Goal: Browse casually

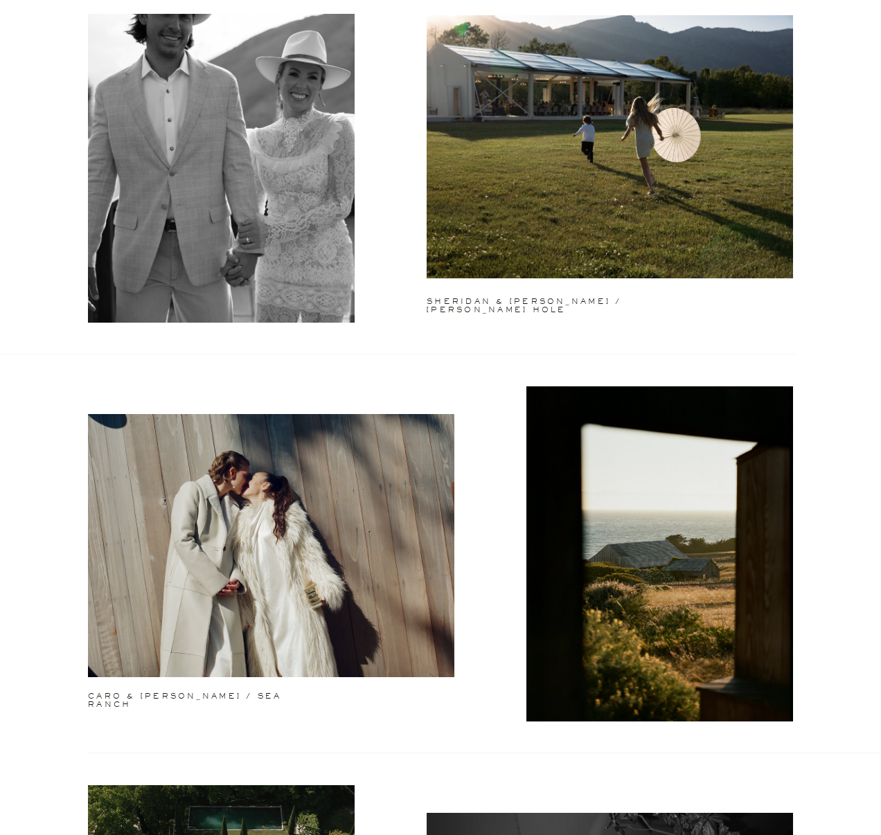
scroll to position [1170, 0]
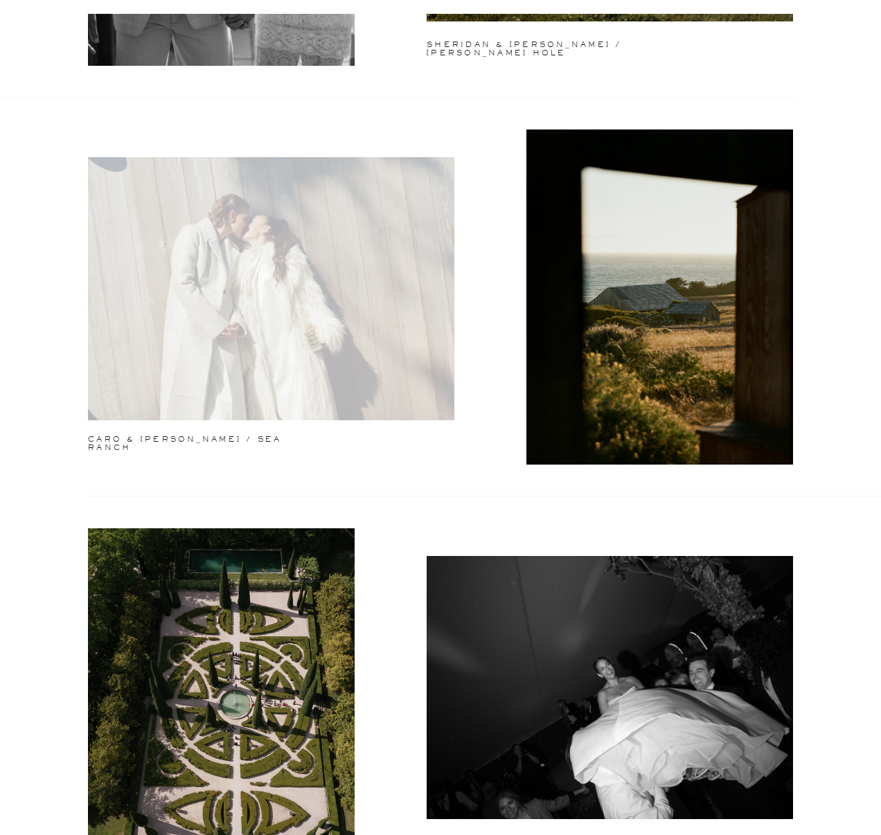
click at [345, 322] on div at bounding box center [271, 288] width 366 height 263
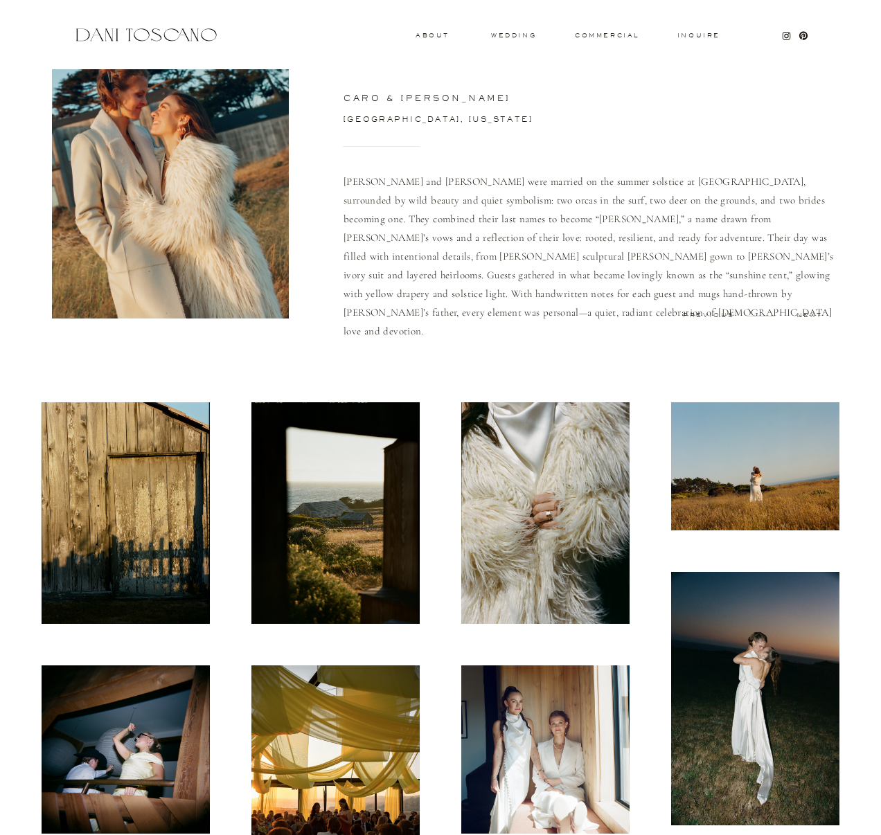
scroll to position [94, 0]
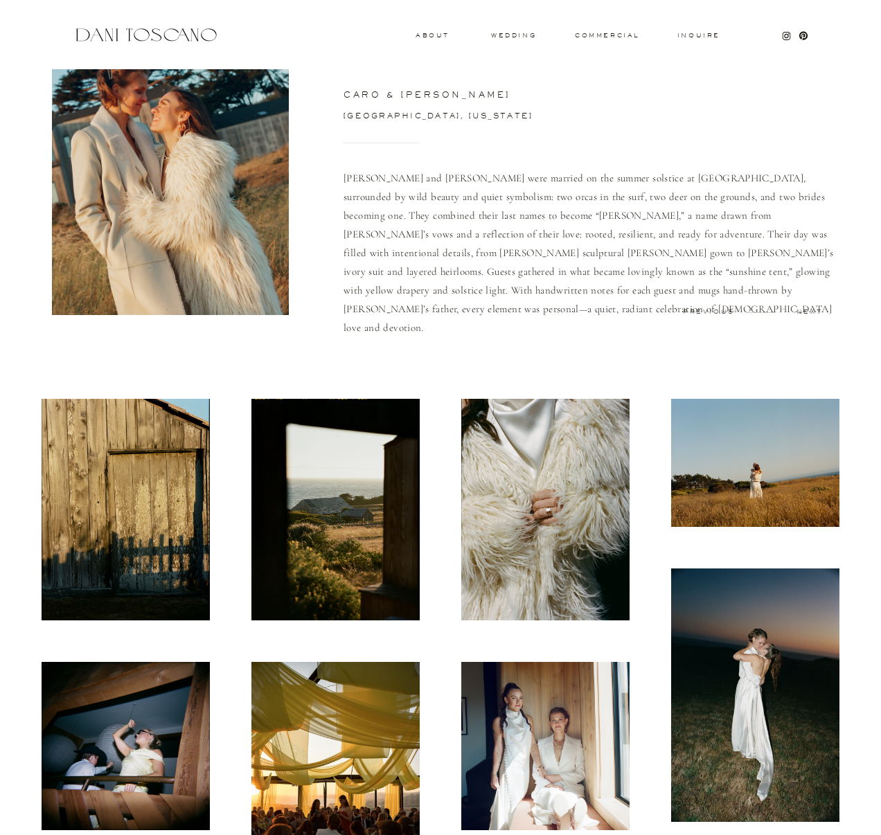
click at [286, 450] on img at bounding box center [335, 510] width 168 height 222
